Goal: Task Accomplishment & Management: Use online tool/utility

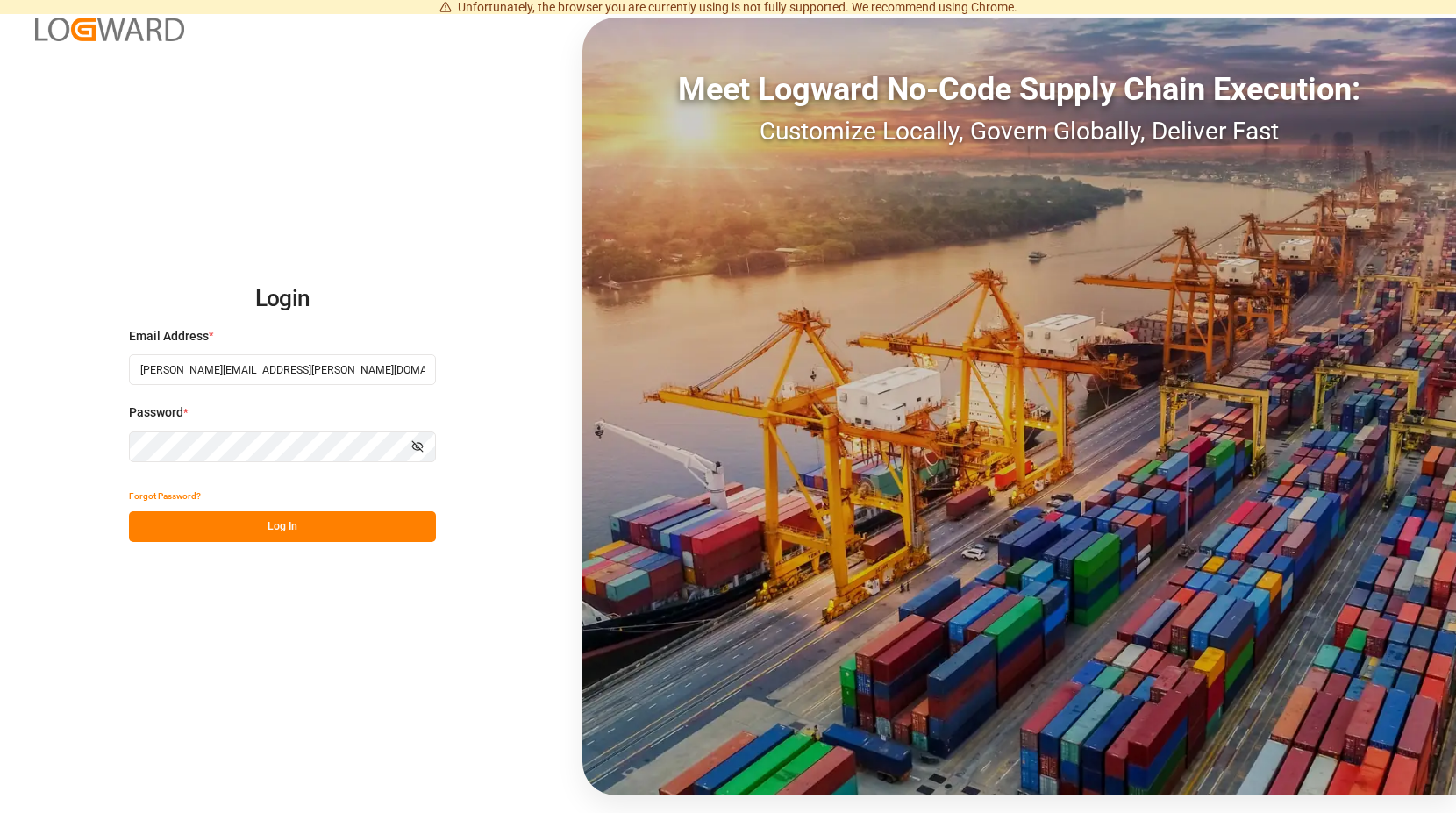
click at [289, 524] on button "Log In" at bounding box center [281, 527] width 307 height 31
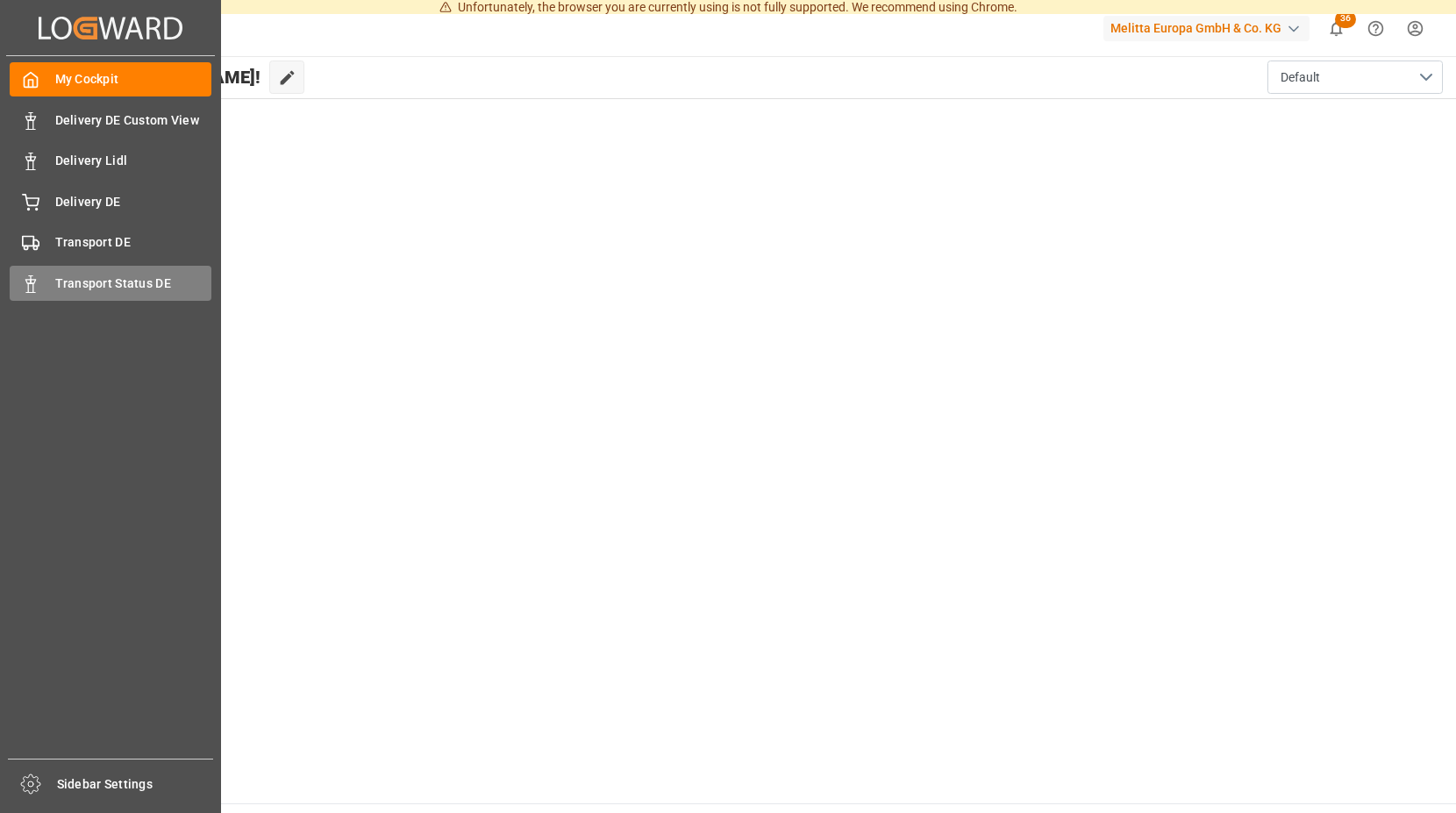
click at [55, 277] on div "Transport Status DE Transport Status DE" at bounding box center [110, 282] width 202 height 34
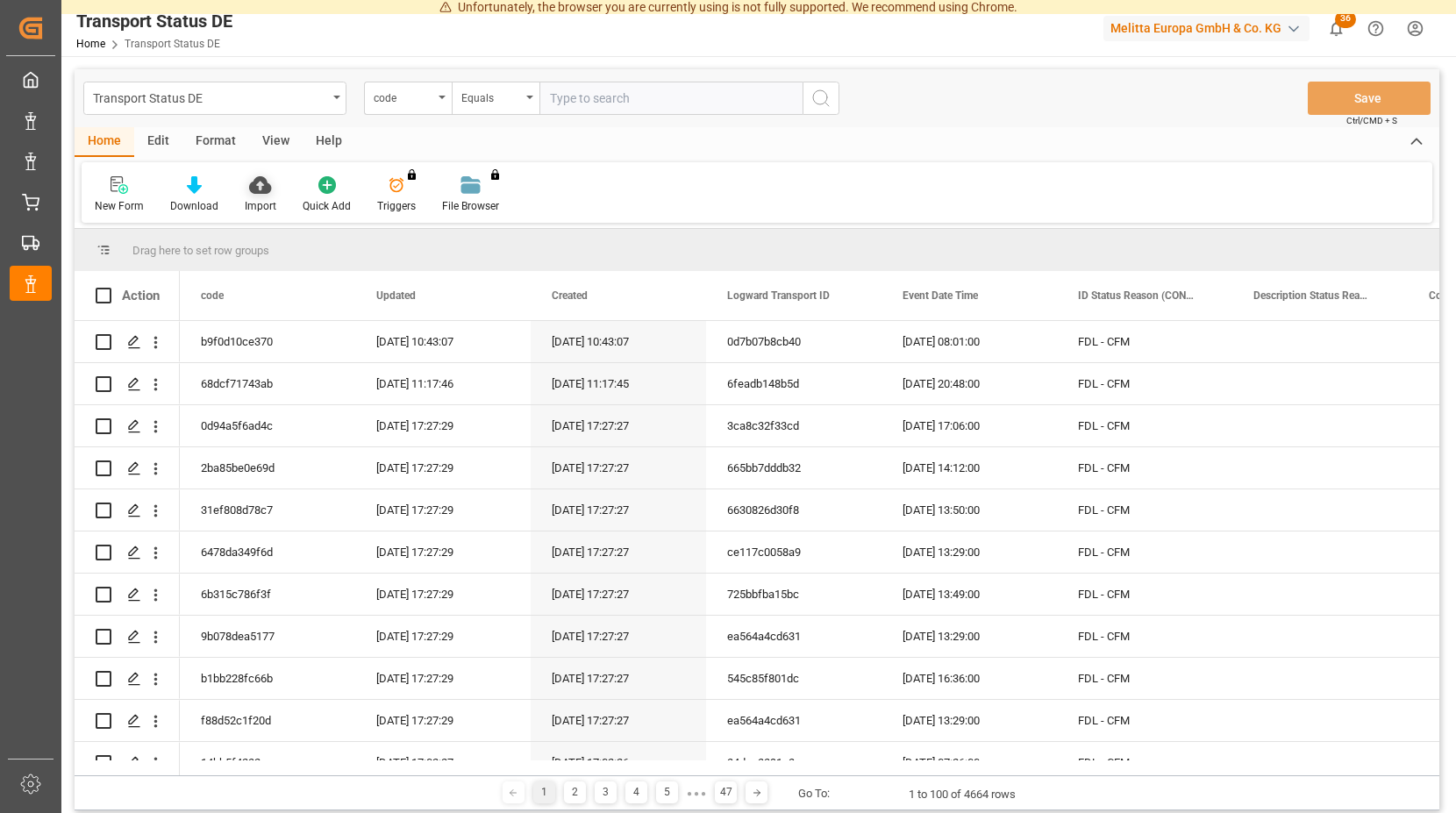
click at [254, 189] on icon at bounding box center [260, 185] width 22 height 18
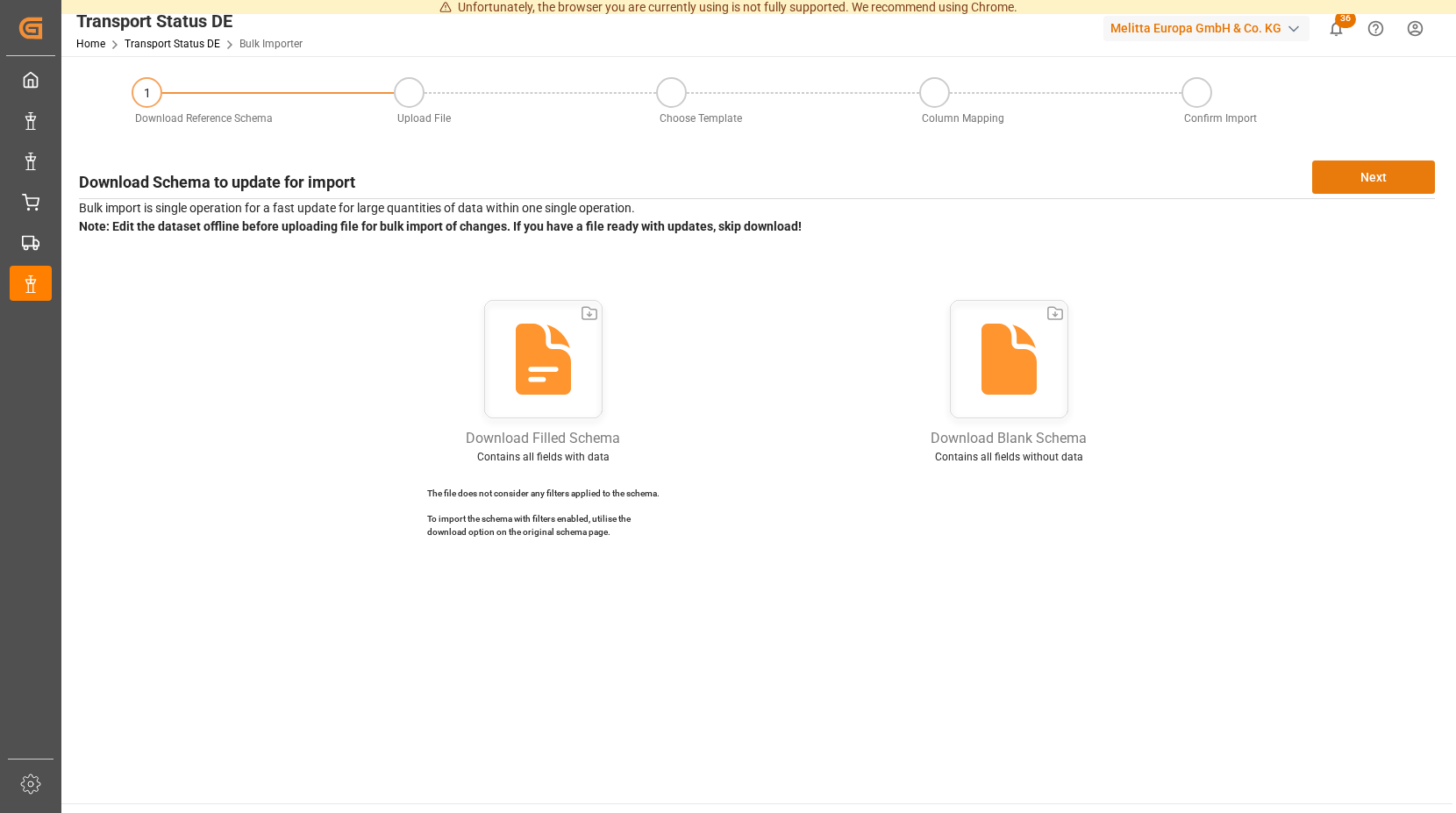
click at [1376, 168] on button "Next" at bounding box center [1373, 177] width 123 height 33
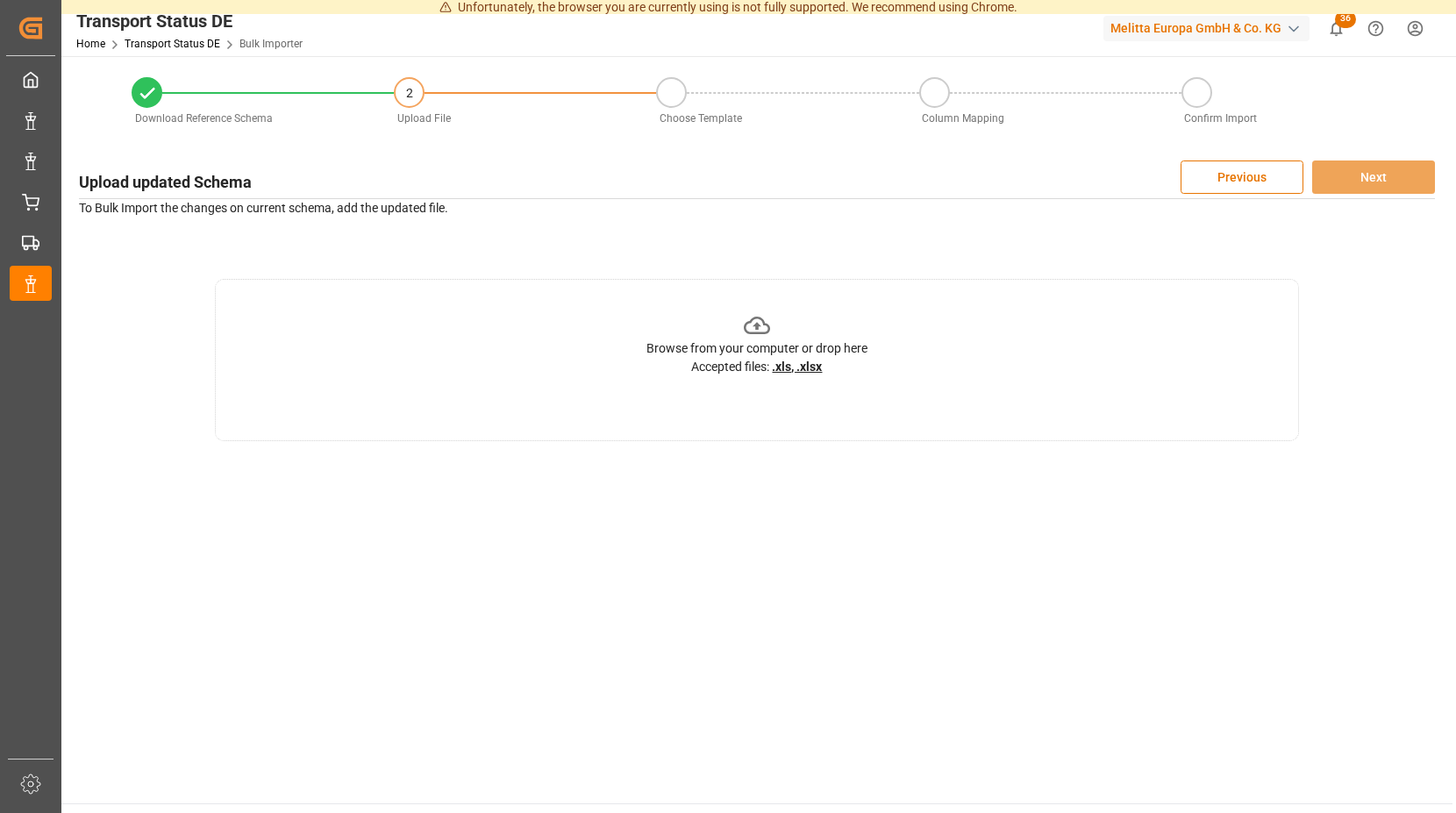
click at [752, 321] on icon at bounding box center [757, 325] width 27 height 18
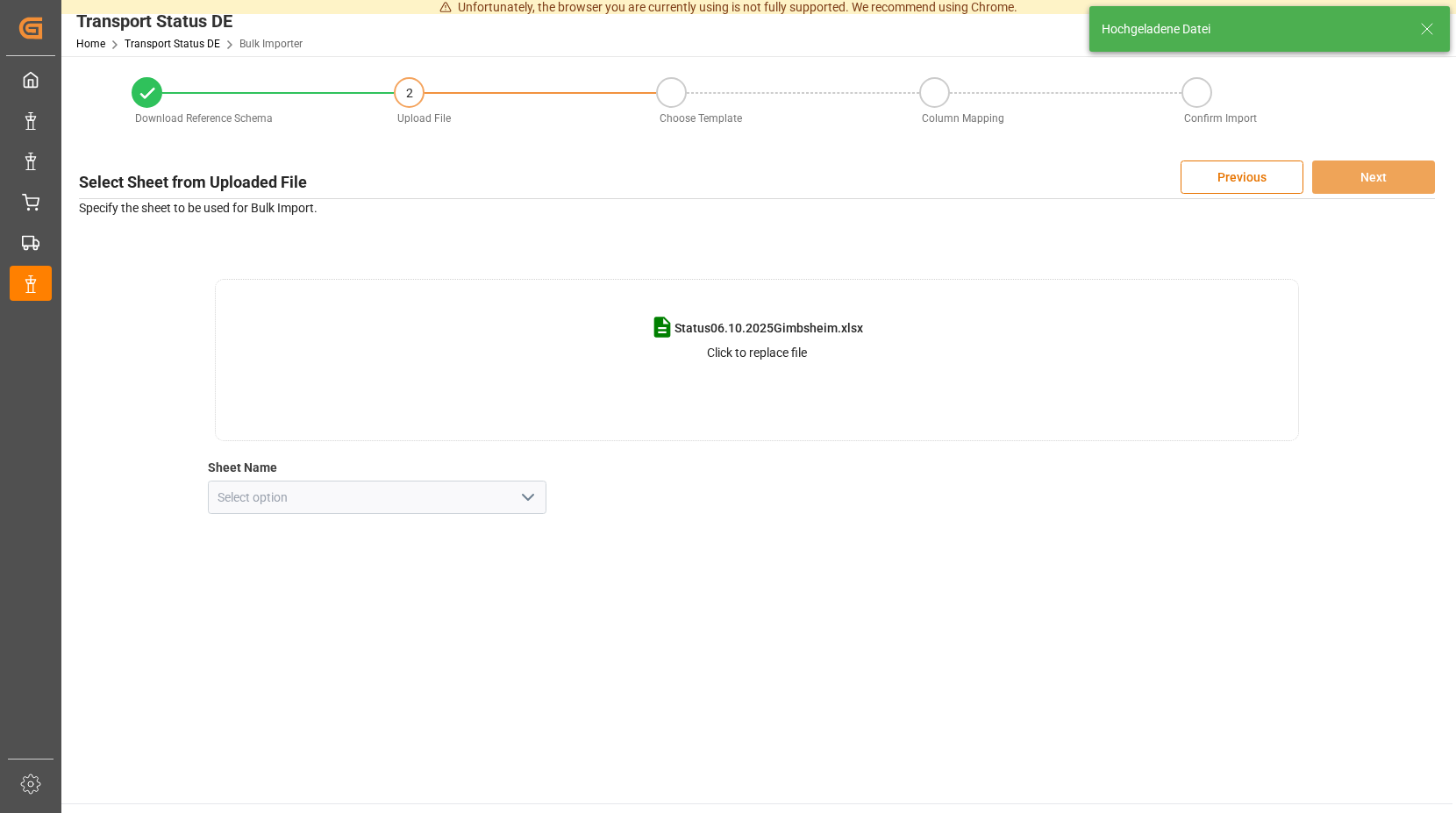
click at [528, 500] on icon "open menu" at bounding box center [528, 498] width 21 height 21
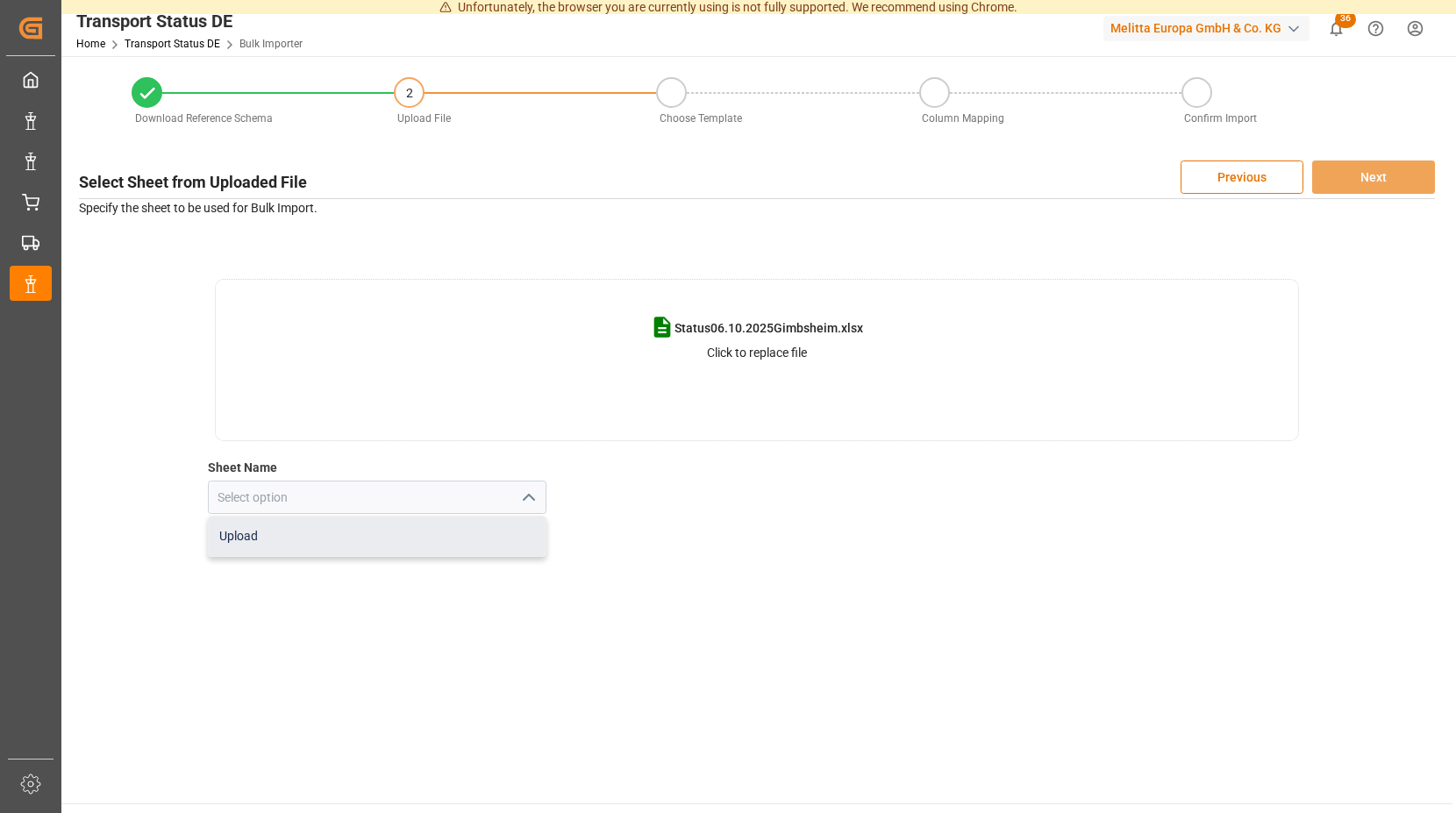
click at [313, 536] on div "Upload" at bounding box center [377, 536] width 338 height 40
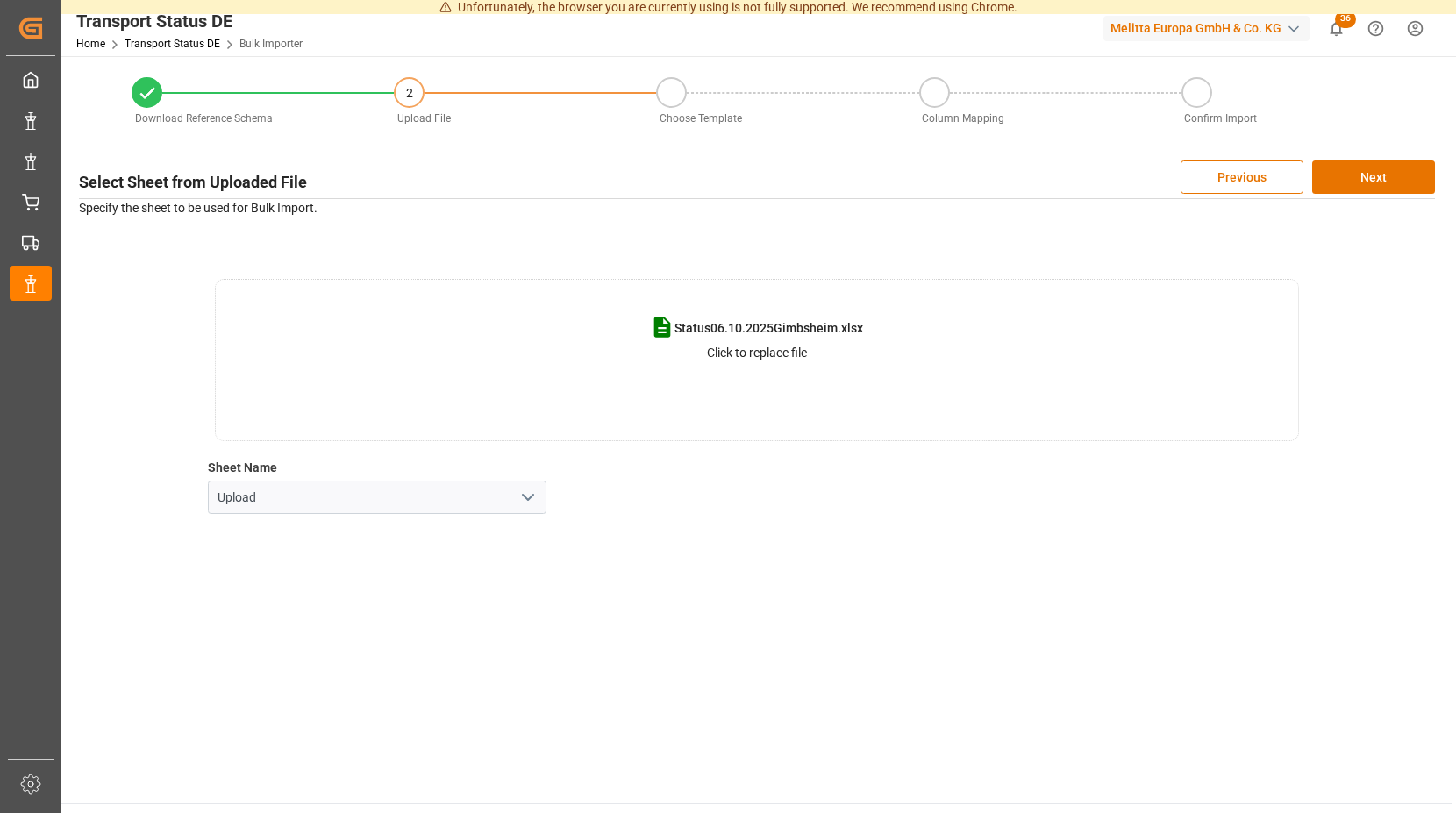
type input "Upload"
click at [1368, 171] on button "Next" at bounding box center [1373, 177] width 123 height 33
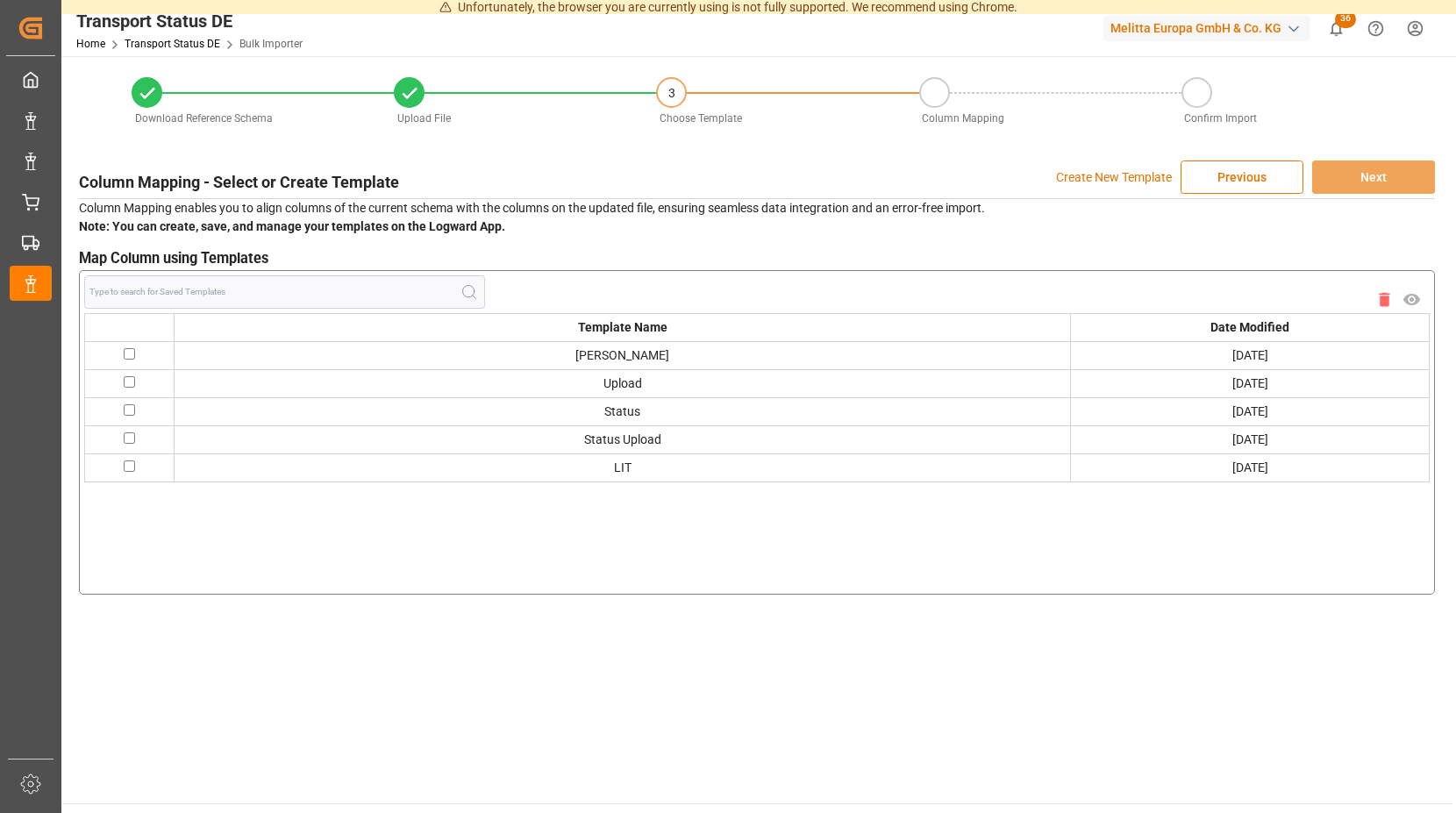
click at [134, 351] on input "checkbox" at bounding box center [130, 353] width 12 height 12
checkbox input "true"
click at [1365, 170] on button "Next" at bounding box center [1373, 177] width 123 height 33
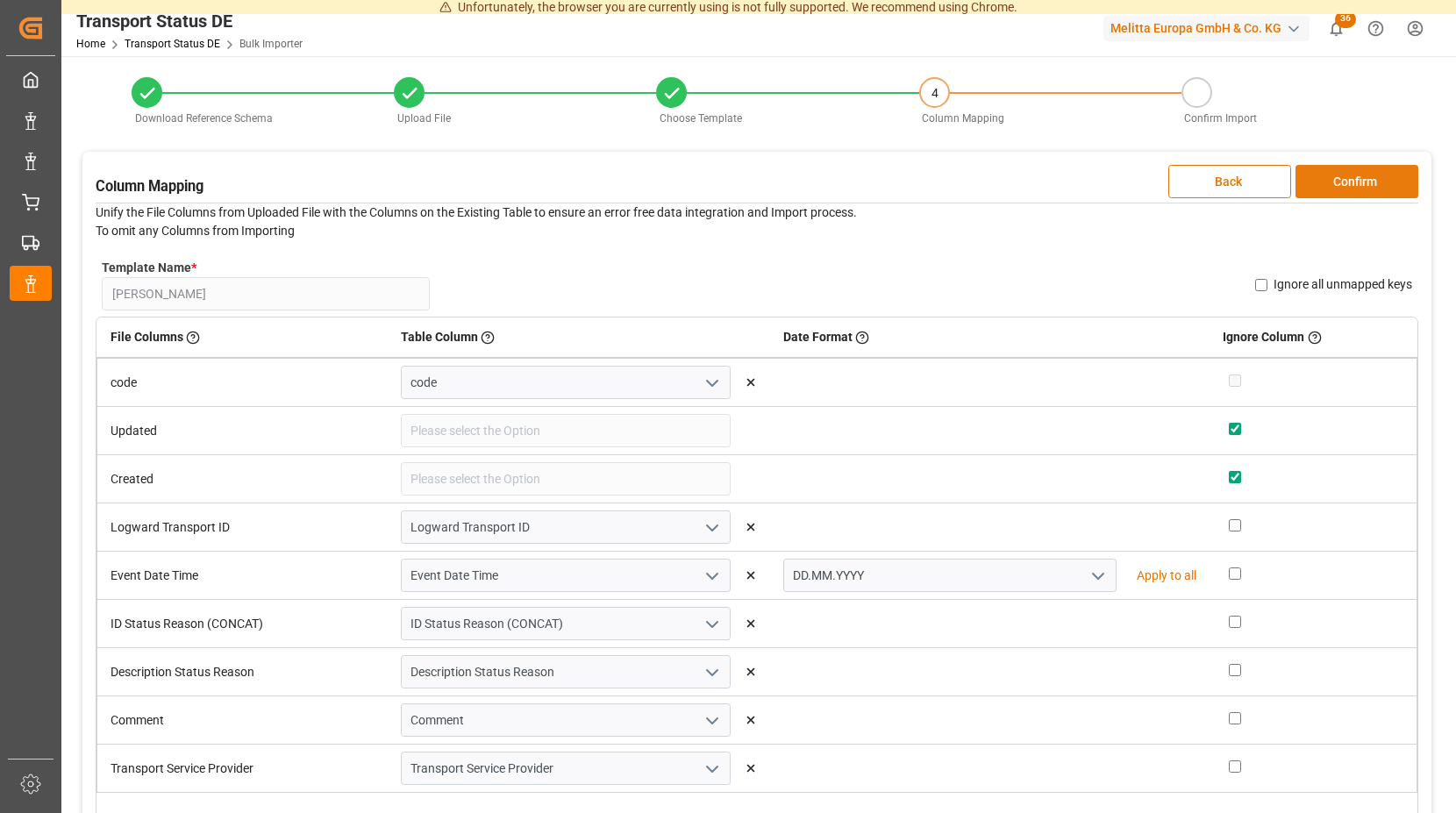
click at [1336, 176] on button "Confirm" at bounding box center [1357, 181] width 123 height 33
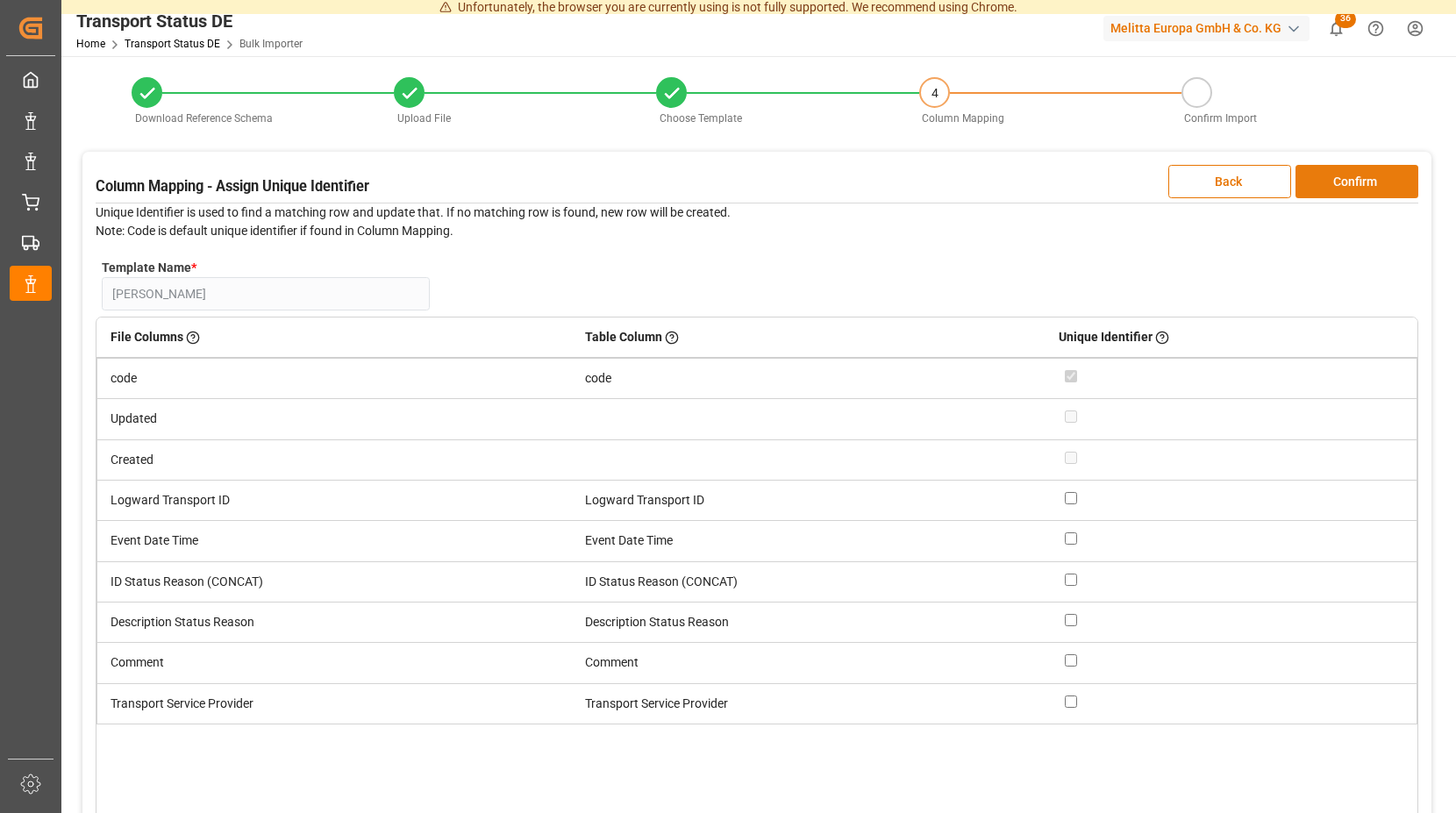
click at [1336, 176] on button "Confirm" at bounding box center [1357, 181] width 123 height 33
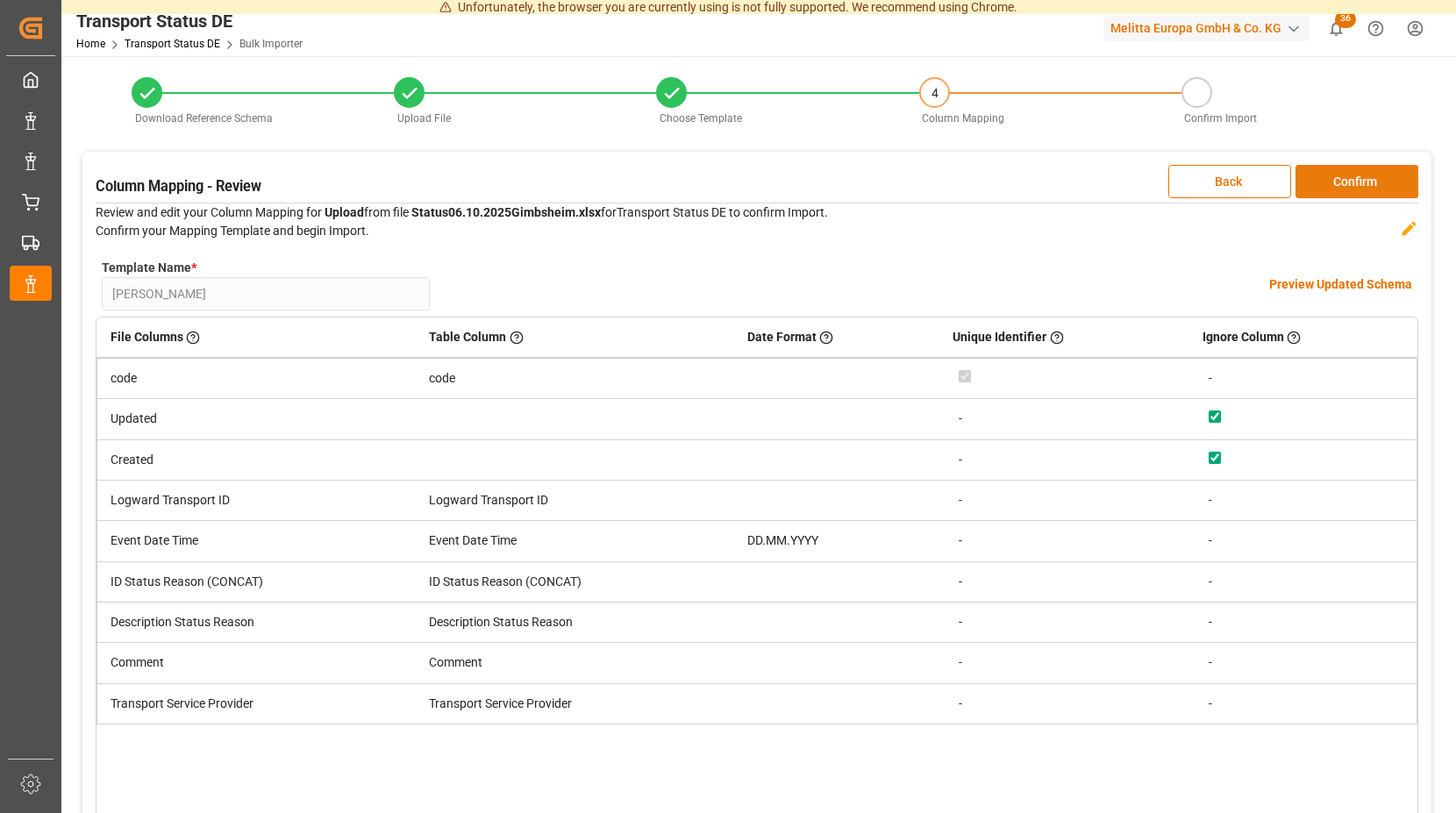
click at [1336, 176] on button "Confirm" at bounding box center [1357, 181] width 123 height 33
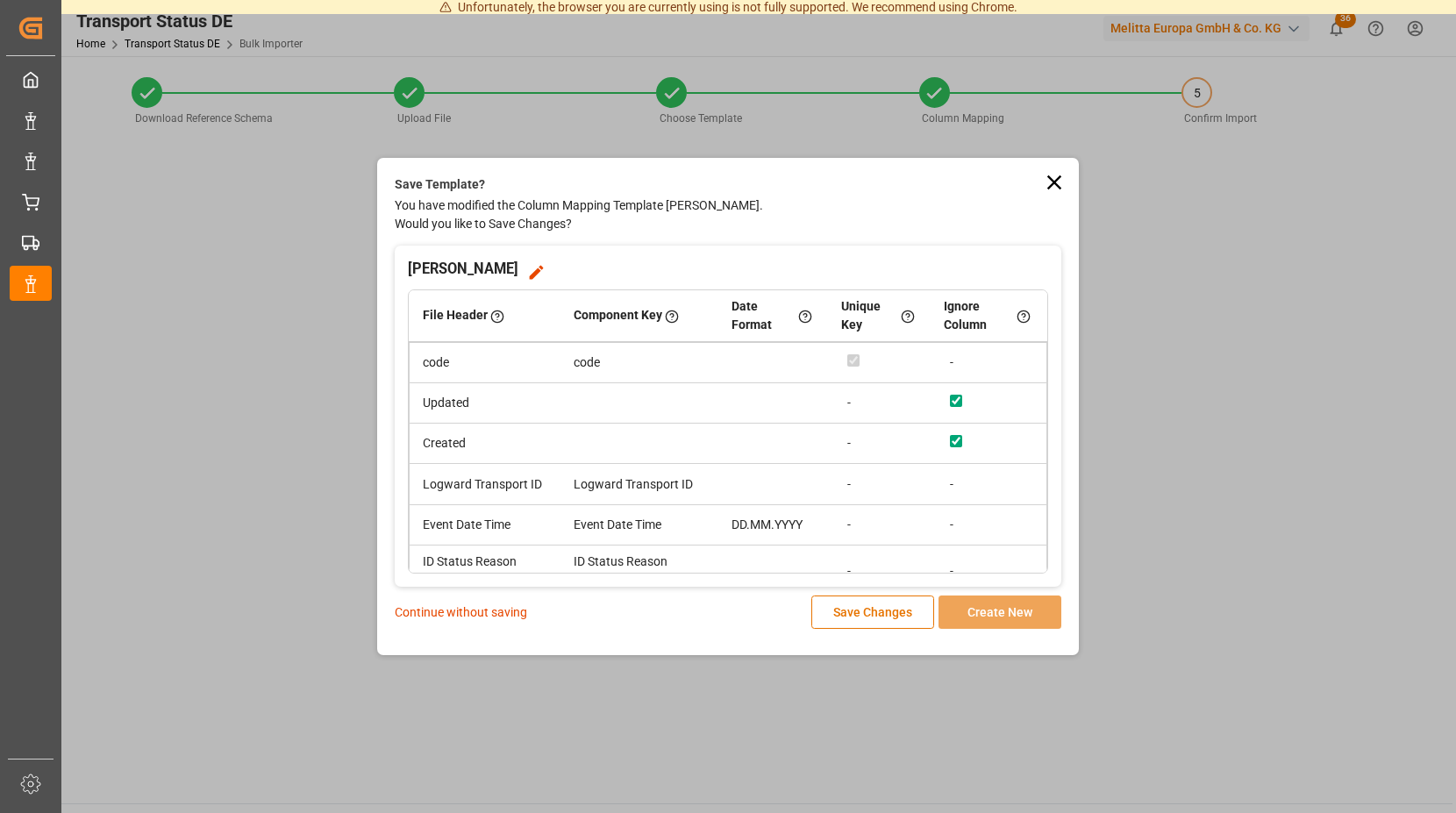
click at [481, 616] on p "Continue without saving" at bounding box center [461, 611] width 132 height 18
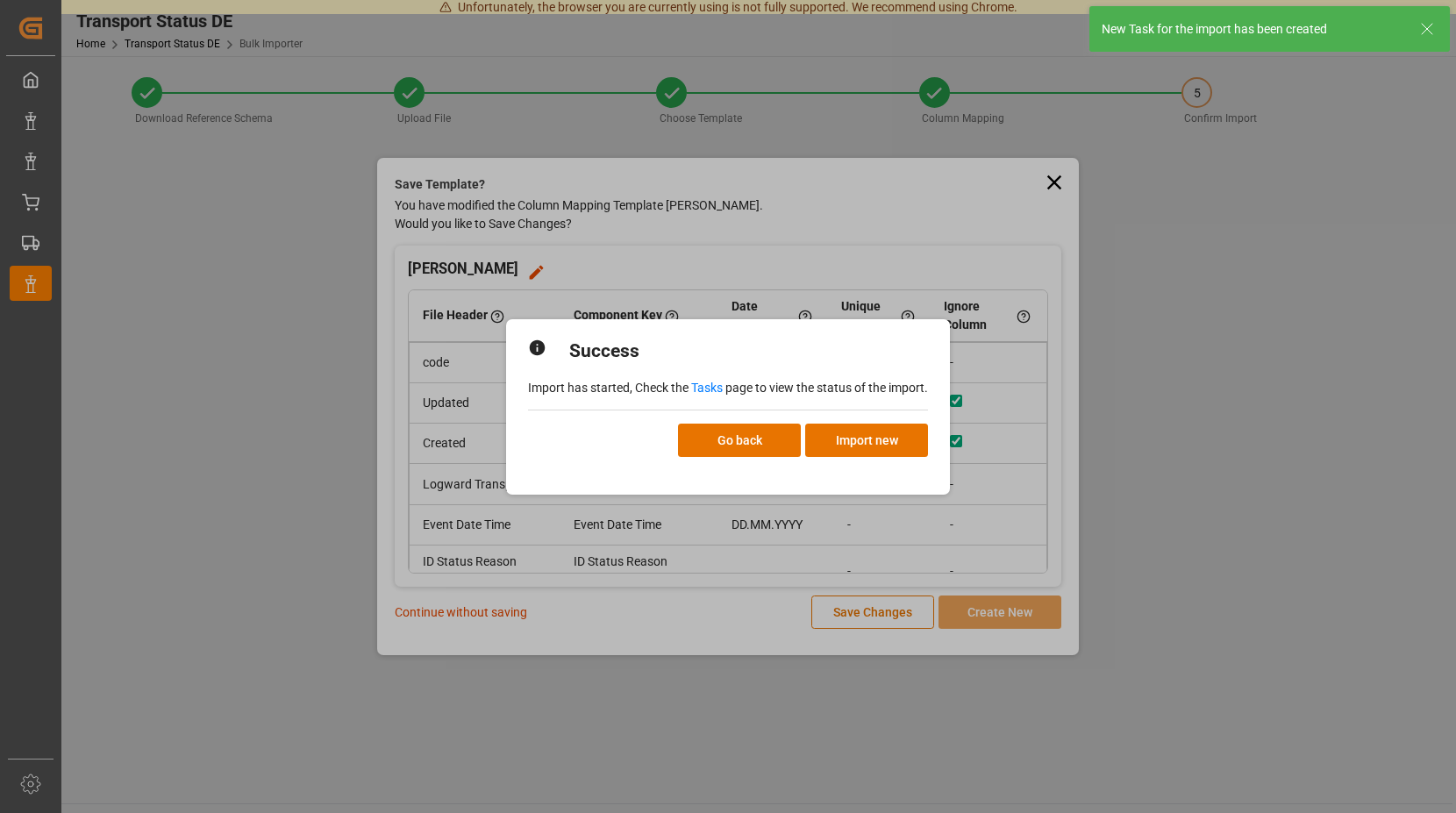
click at [713, 387] on link "Tasks" at bounding box center [706, 388] width 31 height 14
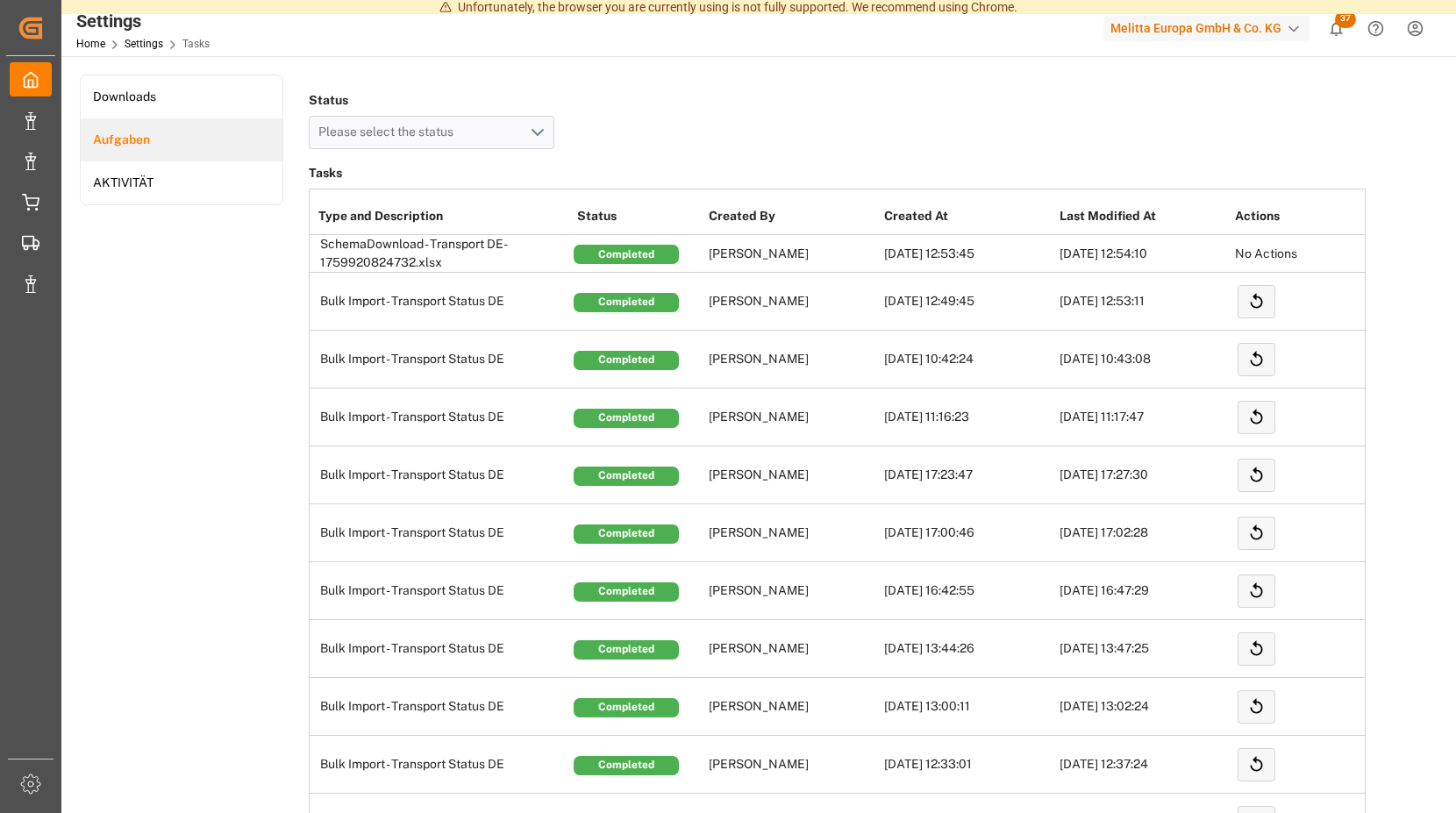
click at [1337, 22] on span "37" at bounding box center [1345, 19] width 21 height 18
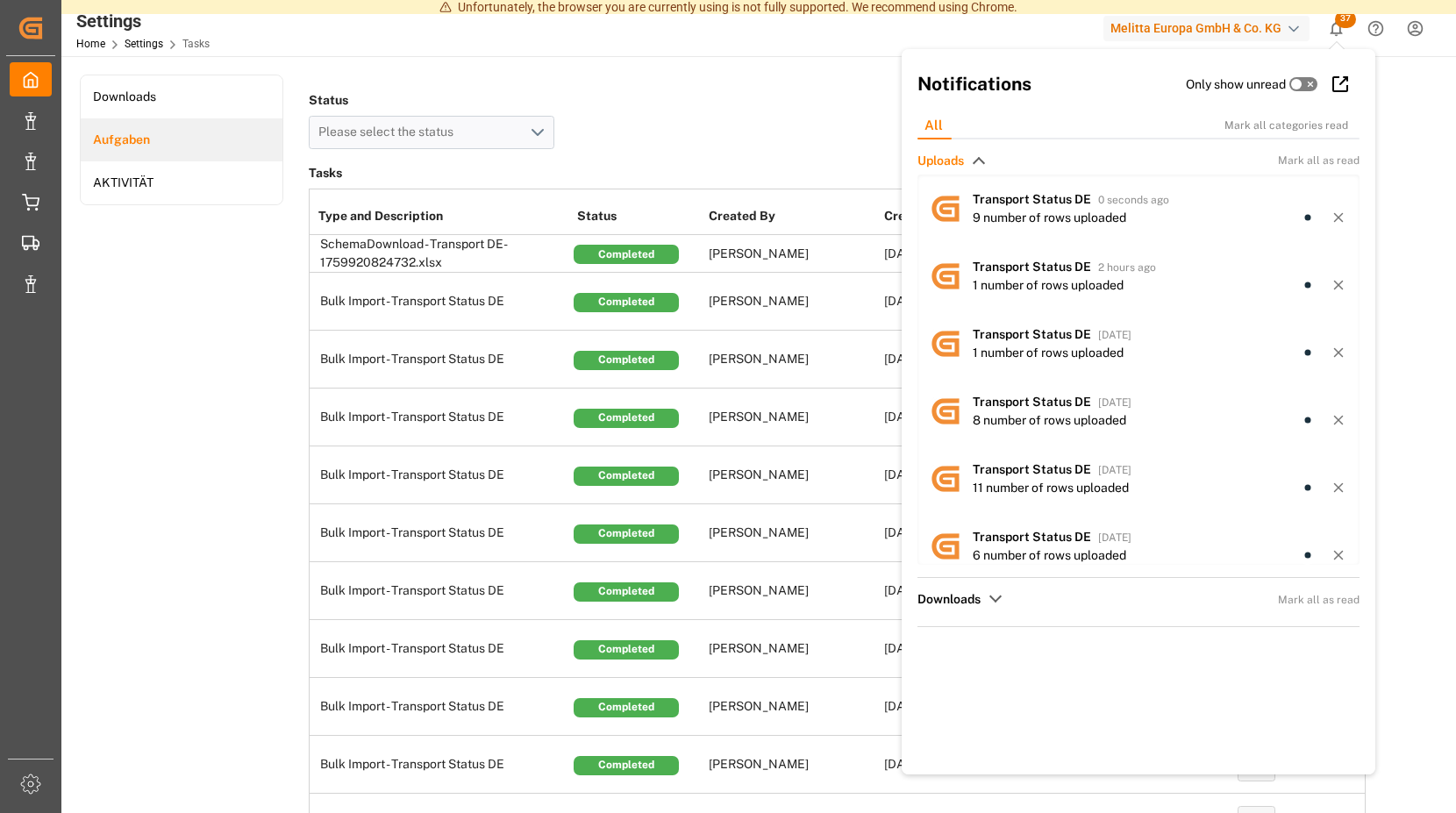
click at [684, 92] on div "Status Please select the status" at bounding box center [837, 118] width 1057 height 61
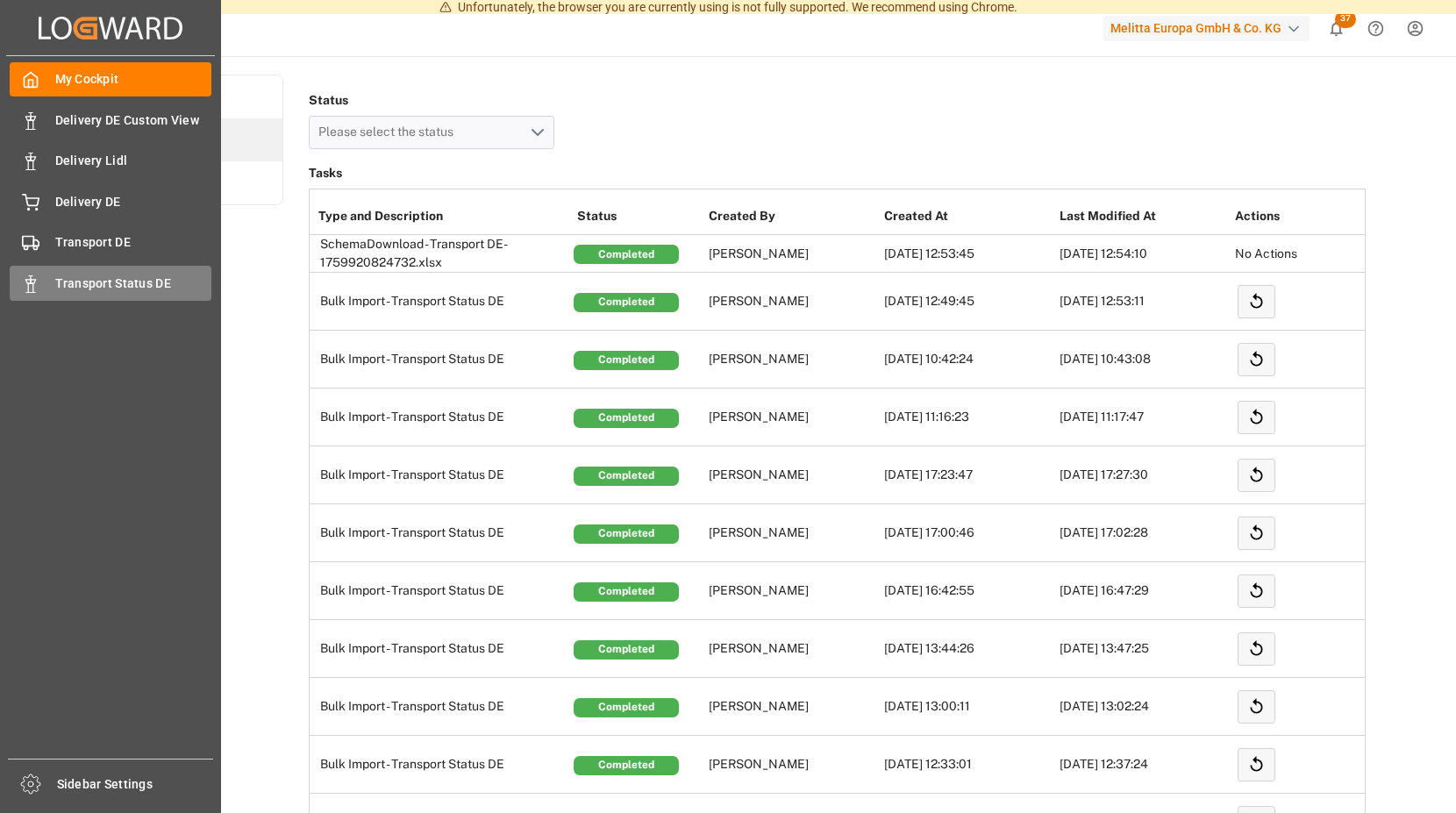
click at [87, 284] on span "Transport Status DE" at bounding box center [133, 283] width 157 height 18
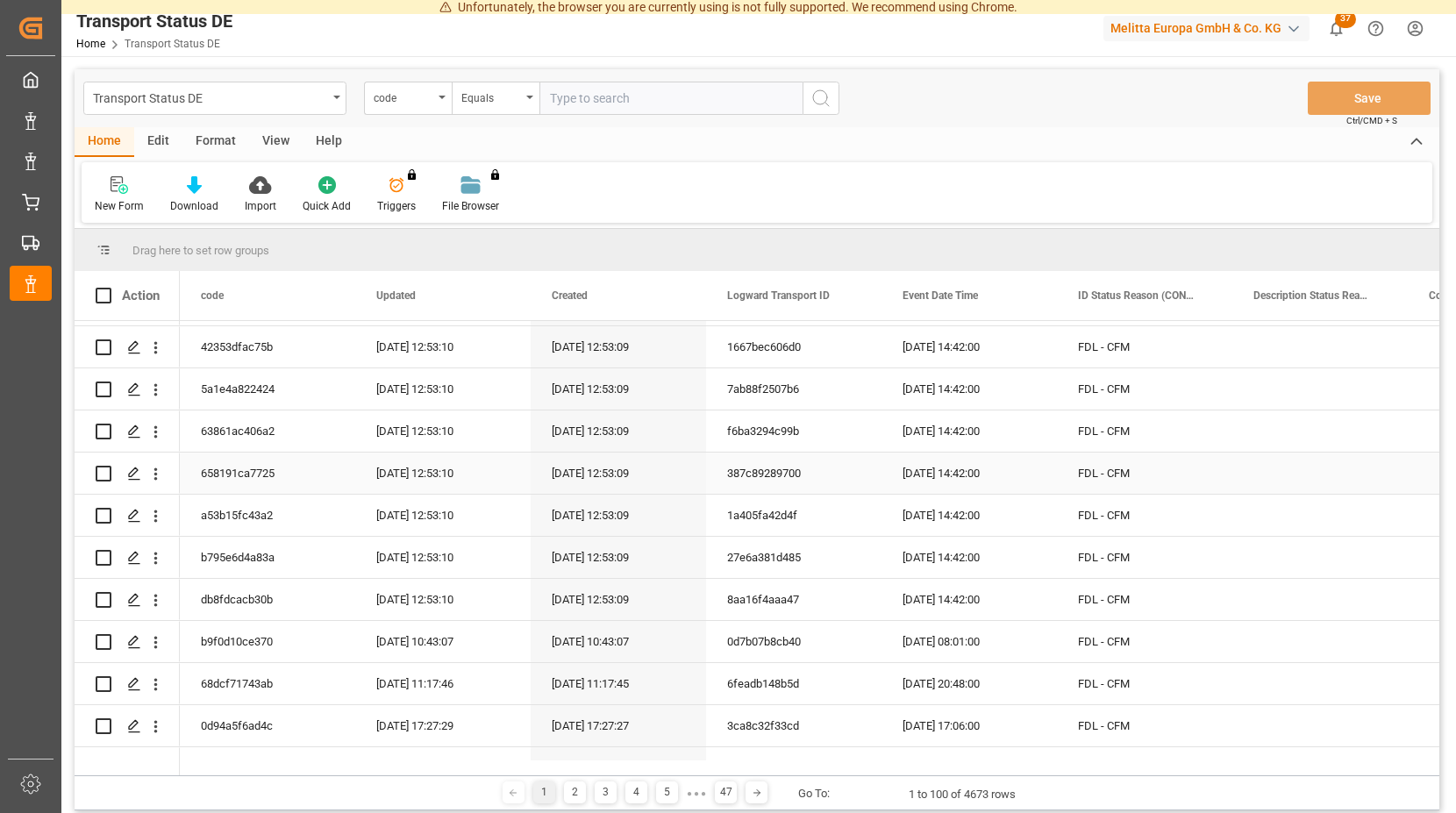
scroll to position [158, 0]
